Goal: Register for event/course

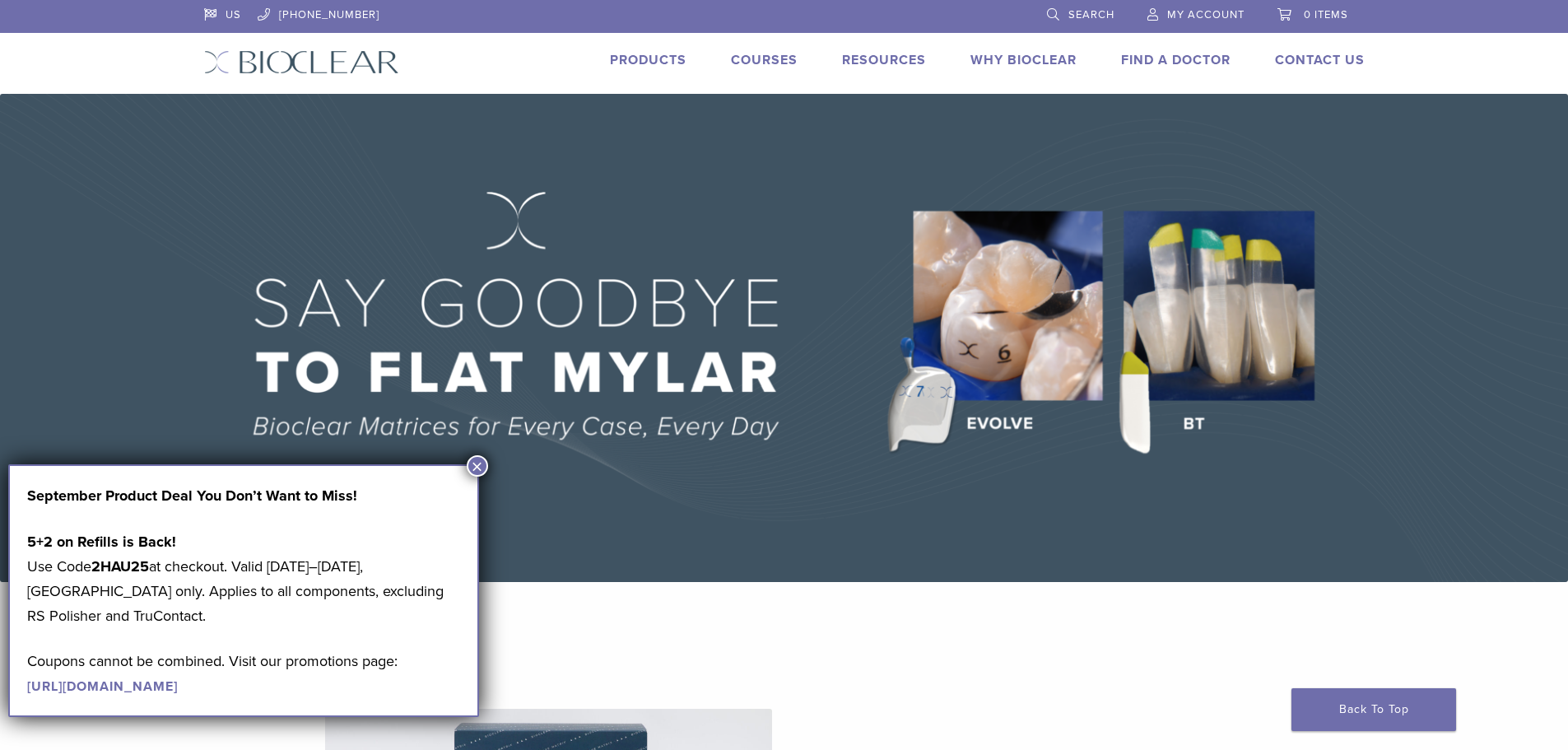
click at [470, 465] on button "×" at bounding box center [478, 466] width 21 height 21
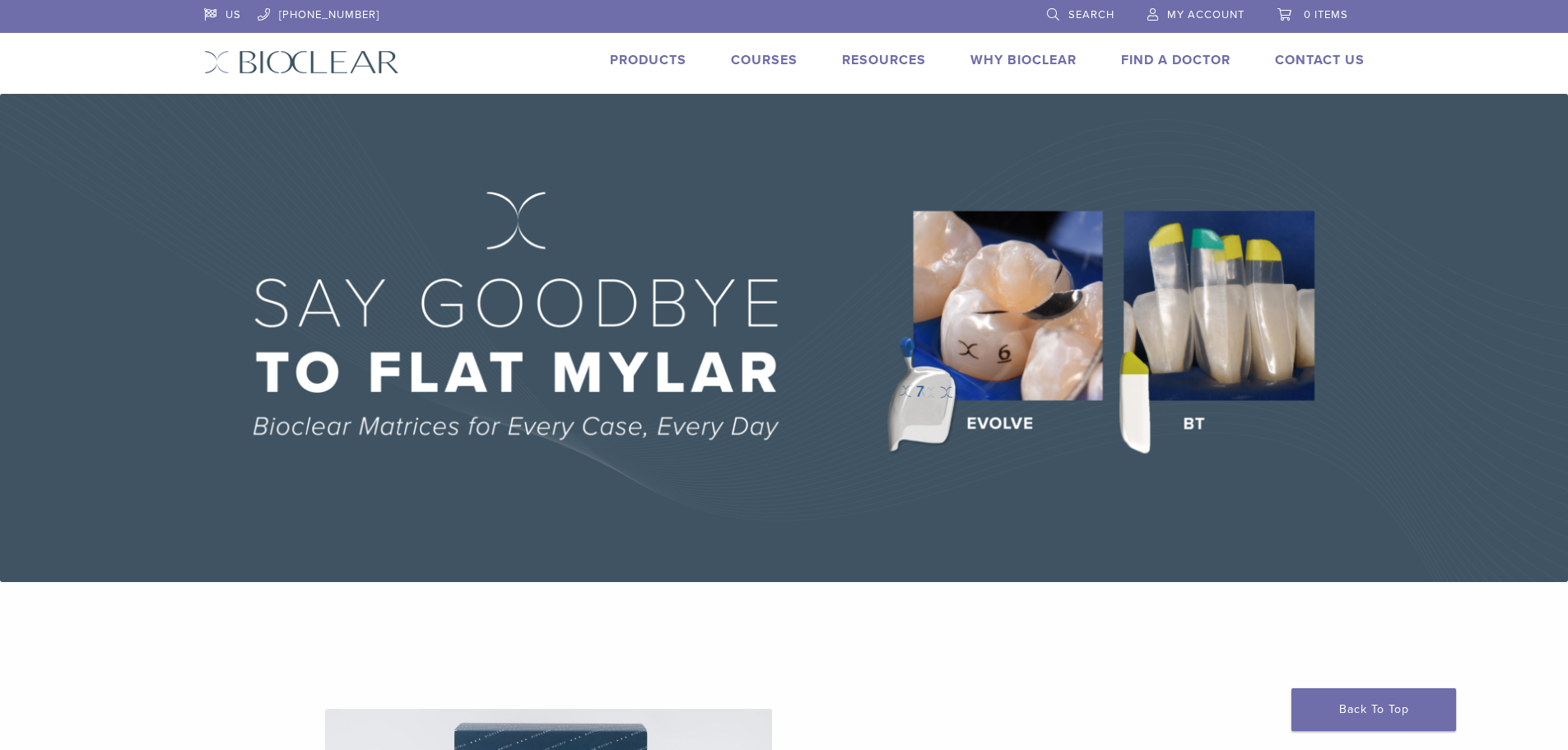
click at [754, 60] on link "Courses" at bounding box center [764, 60] width 66 height 17
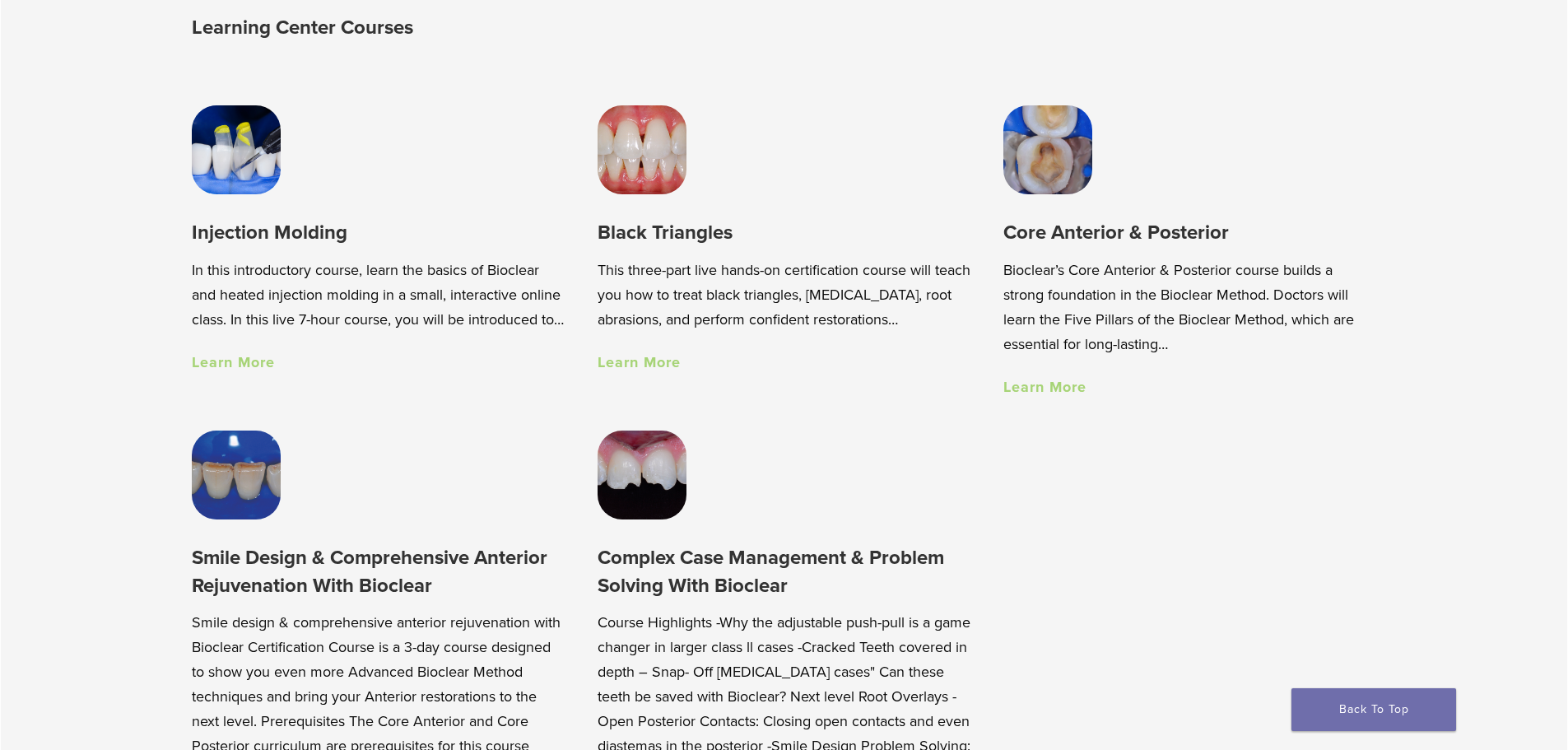
scroll to position [1317, 0]
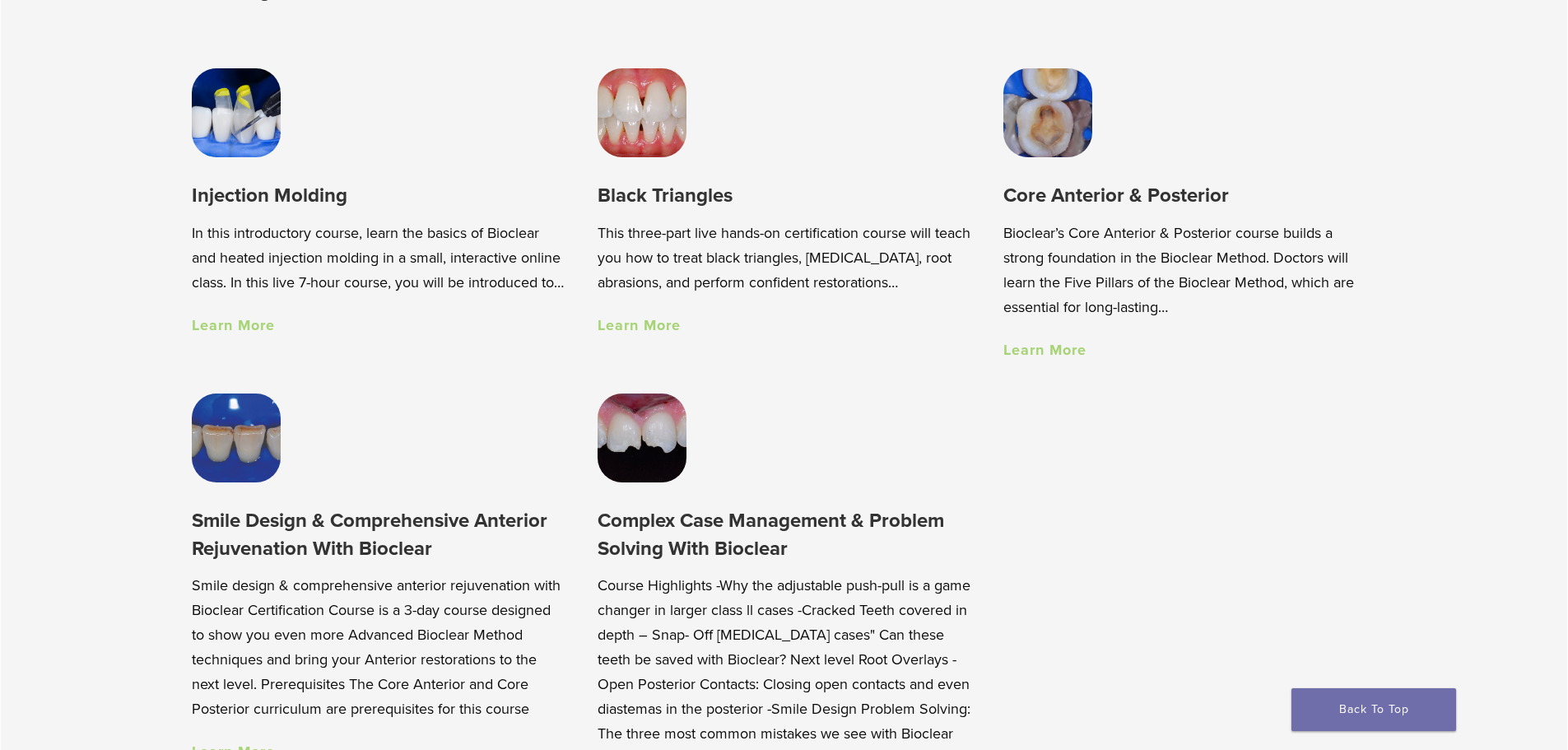
click at [631, 331] on link "Learn More" at bounding box center [639, 325] width 83 height 18
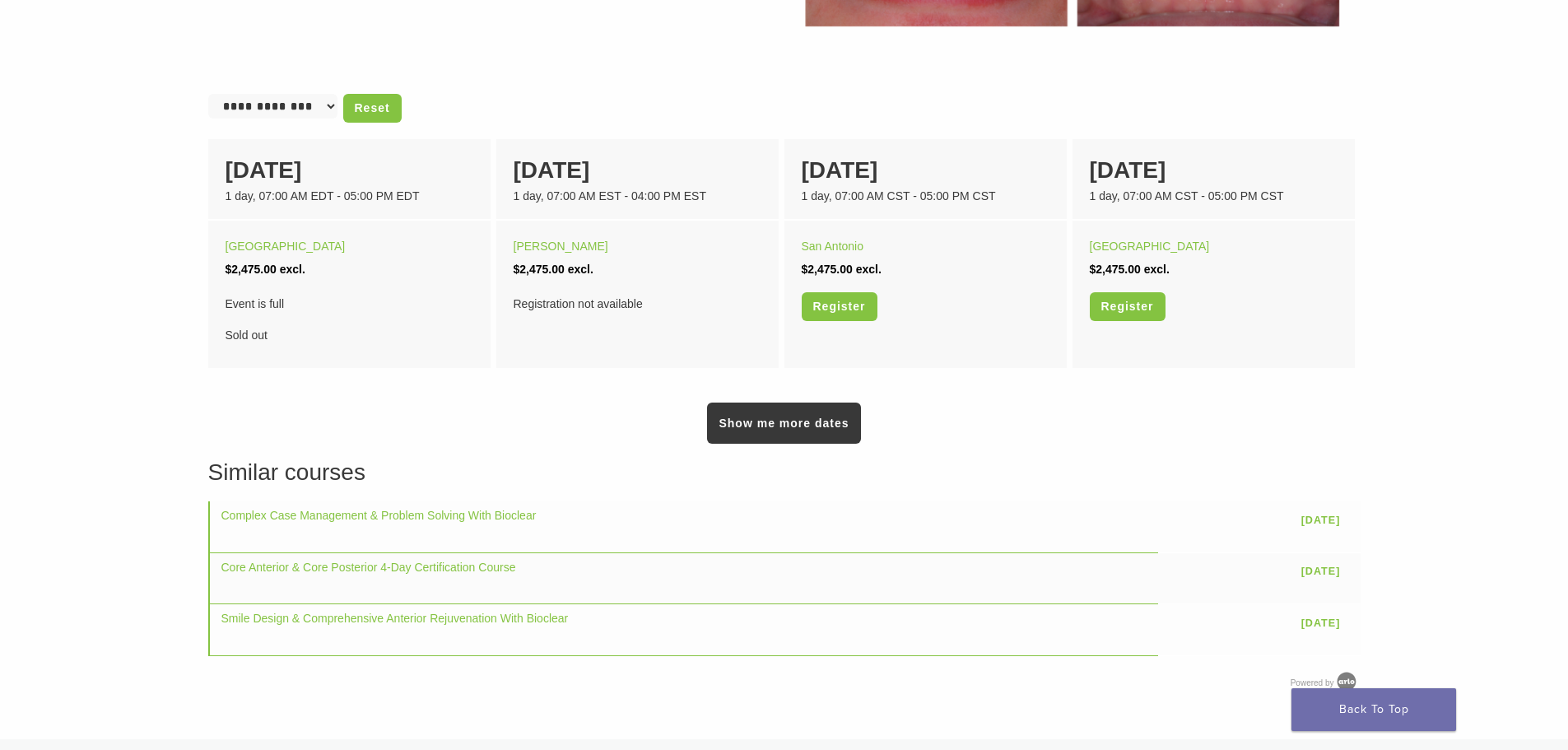
scroll to position [1010, 0]
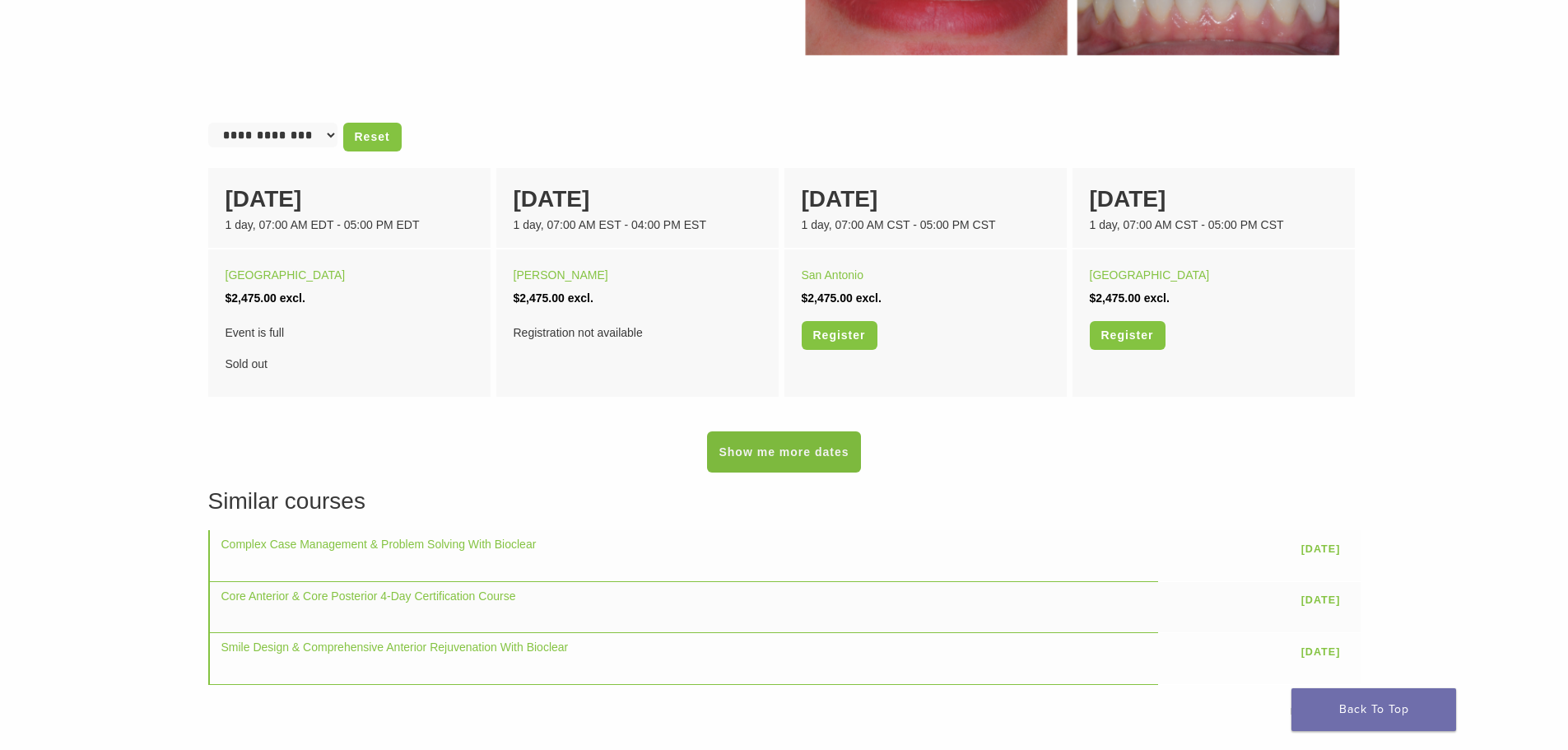
click at [833, 453] on link "Show me more dates" at bounding box center [784, 452] width 153 height 42
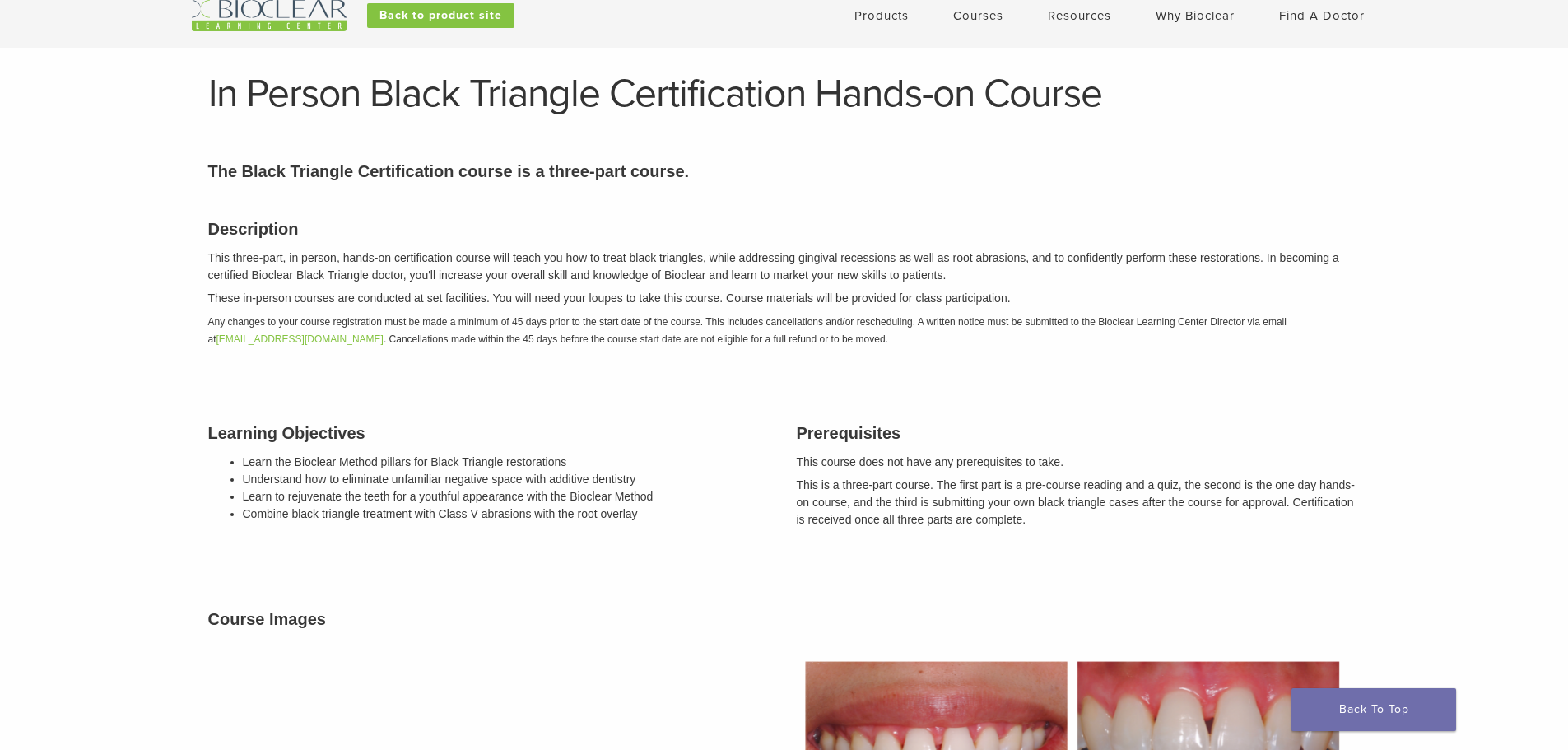
scroll to position [22, 0]
